Goal: Information Seeking & Learning: Learn about a topic

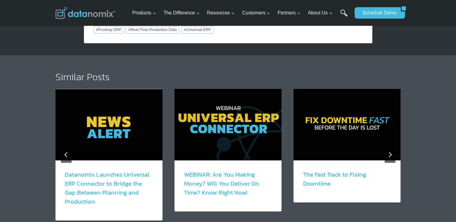
scroll to position [1109, 0]
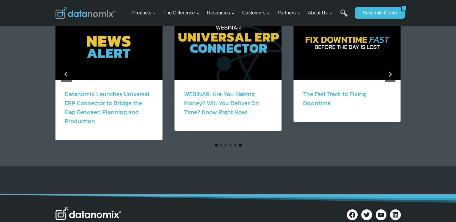
click at [239, 143] on button "Go to slide 6" at bounding box center [240, 144] width 3 height 3
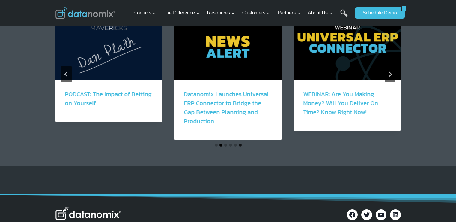
click at [219, 143] on button "Go to slide 2" at bounding box center [220, 144] width 3 height 3
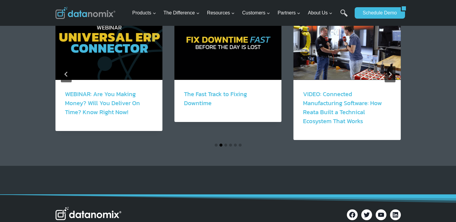
click at [220, 143] on button "Go to slide 2" at bounding box center [220, 144] width 3 height 3
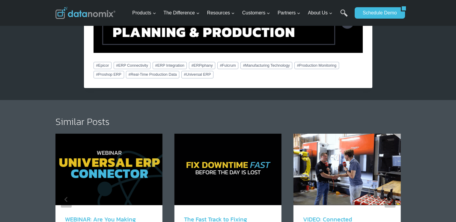
scroll to position [990, 0]
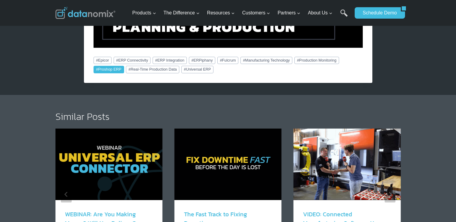
click at [98, 67] on span "#" at bounding box center [97, 69] width 2 height 4
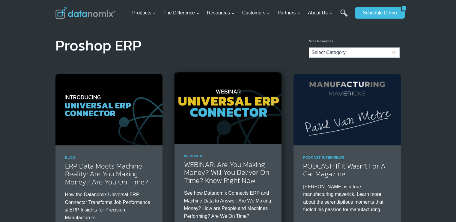
click at [255, 107] on img at bounding box center [228, 107] width 107 height 71
